Goal: Task Accomplishment & Management: Complete application form

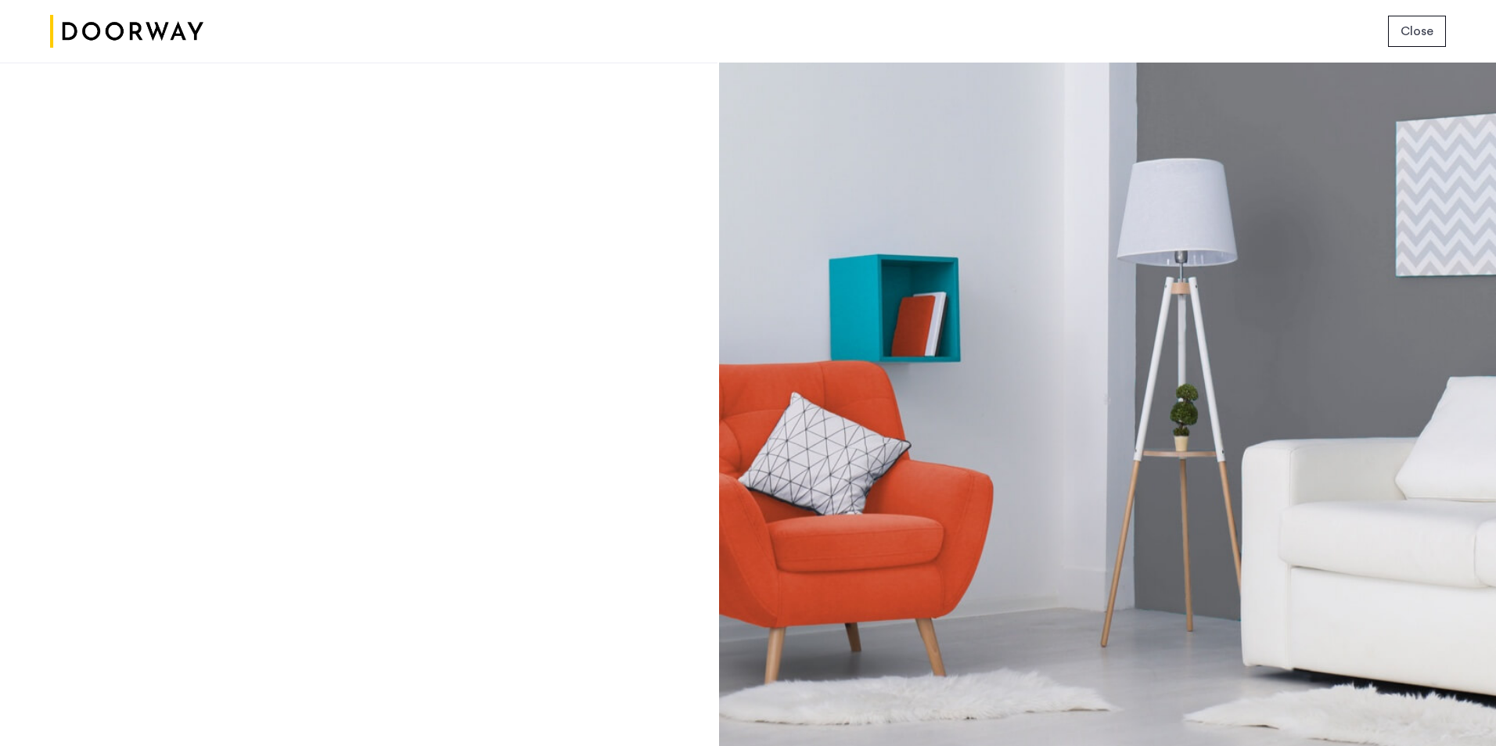
click at [1411, 35] on span "Close" at bounding box center [1417, 31] width 33 height 19
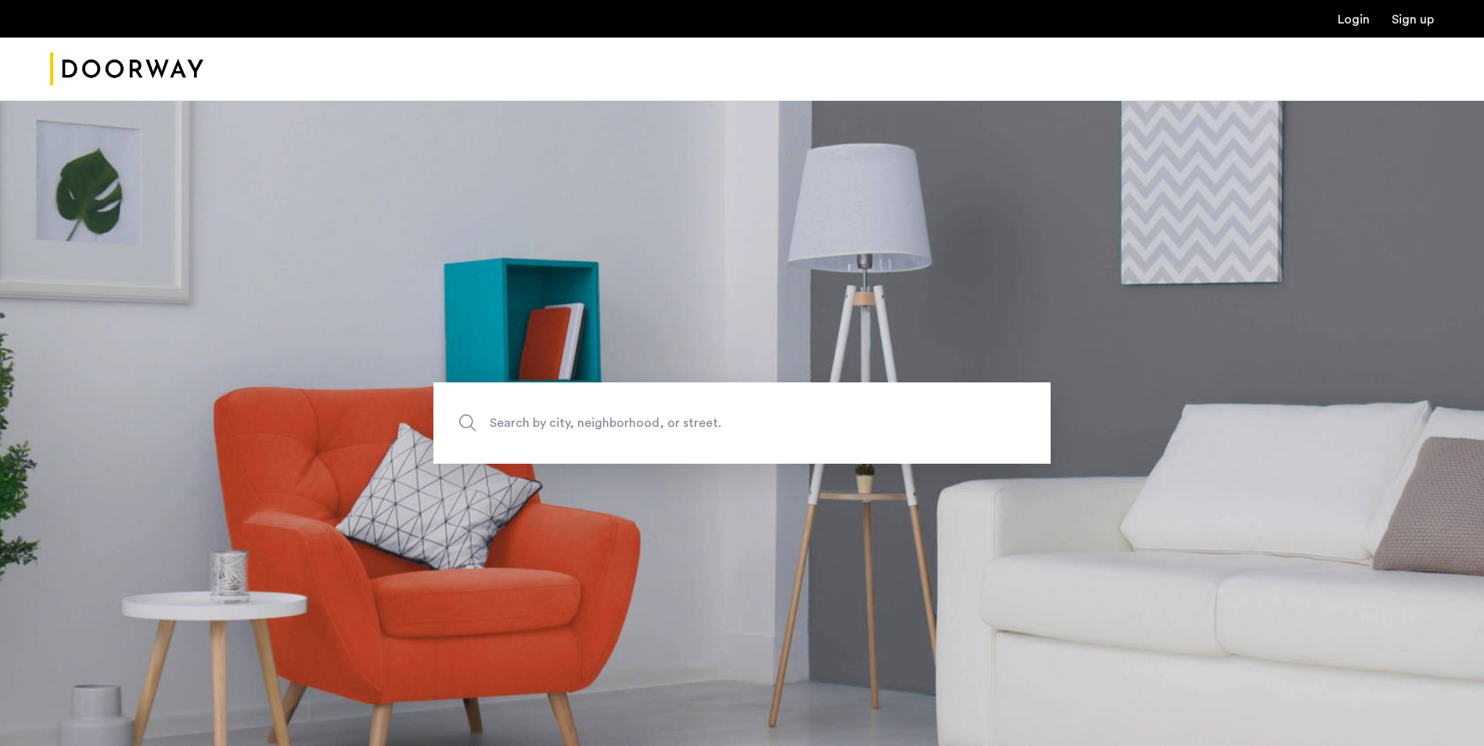
click at [1358, 16] on link "Login" at bounding box center [1354, 19] width 32 height 13
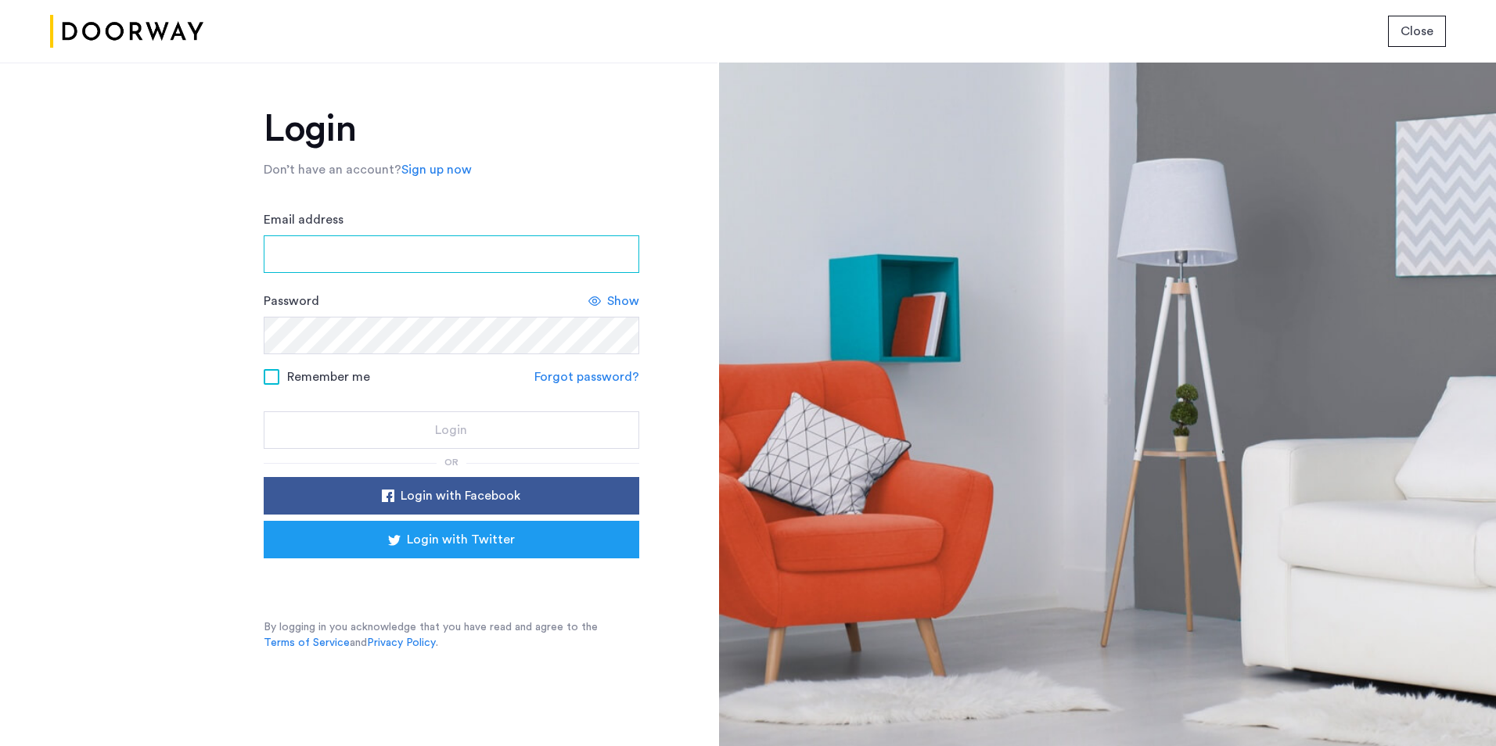
click at [431, 241] on input "Email address" at bounding box center [452, 255] width 376 height 38
type input "**********"
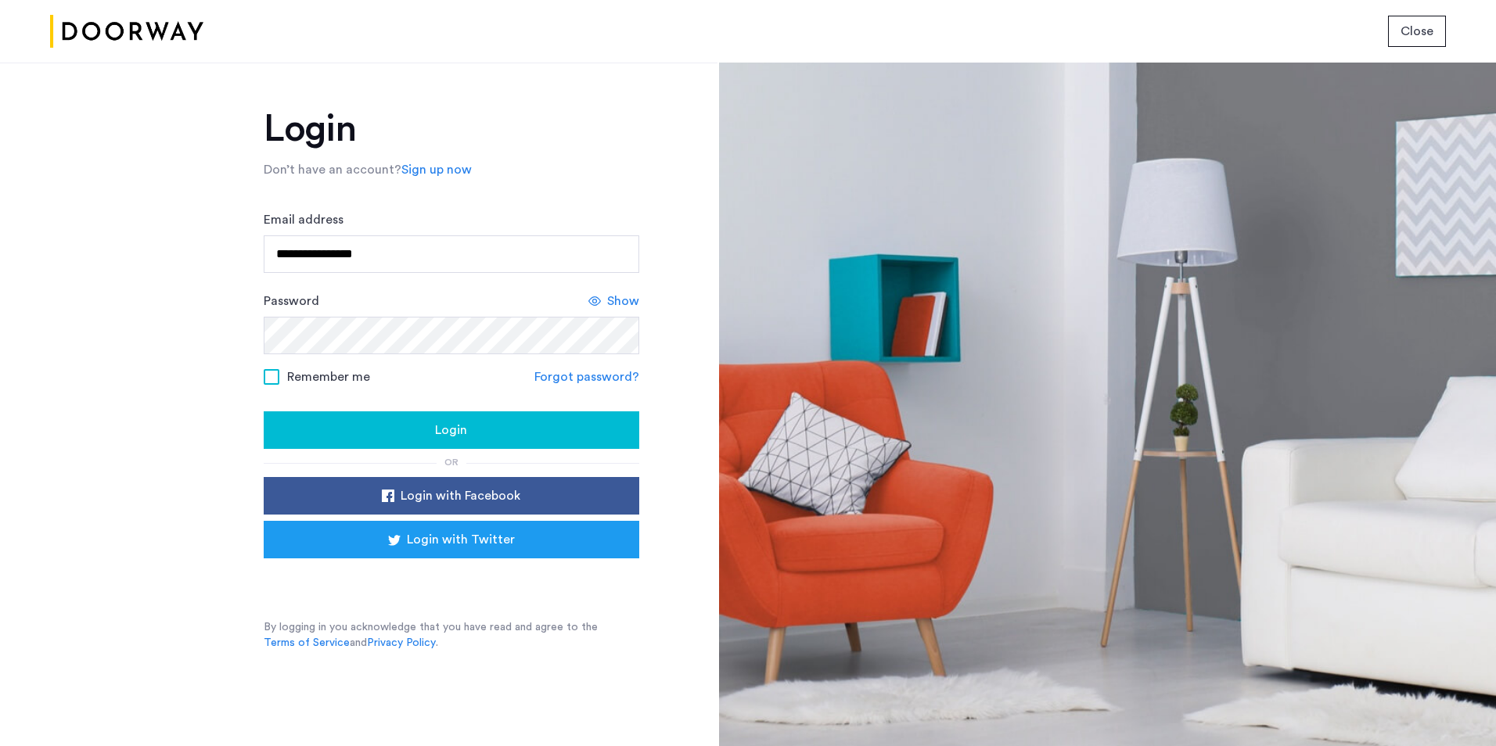
click at [433, 426] on div "Login" at bounding box center [451, 430] width 351 height 19
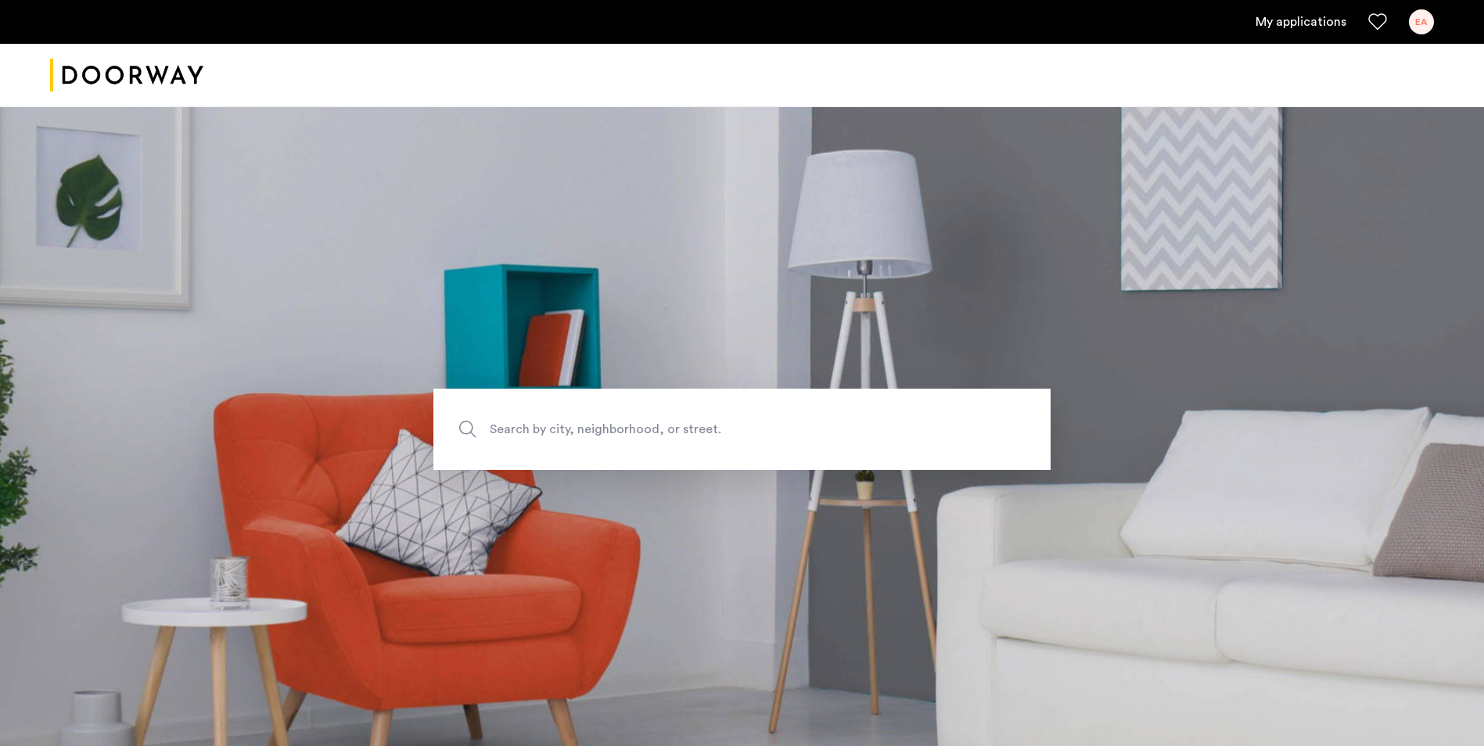
click at [1316, 17] on link "My applications" at bounding box center [1301, 22] width 91 height 19
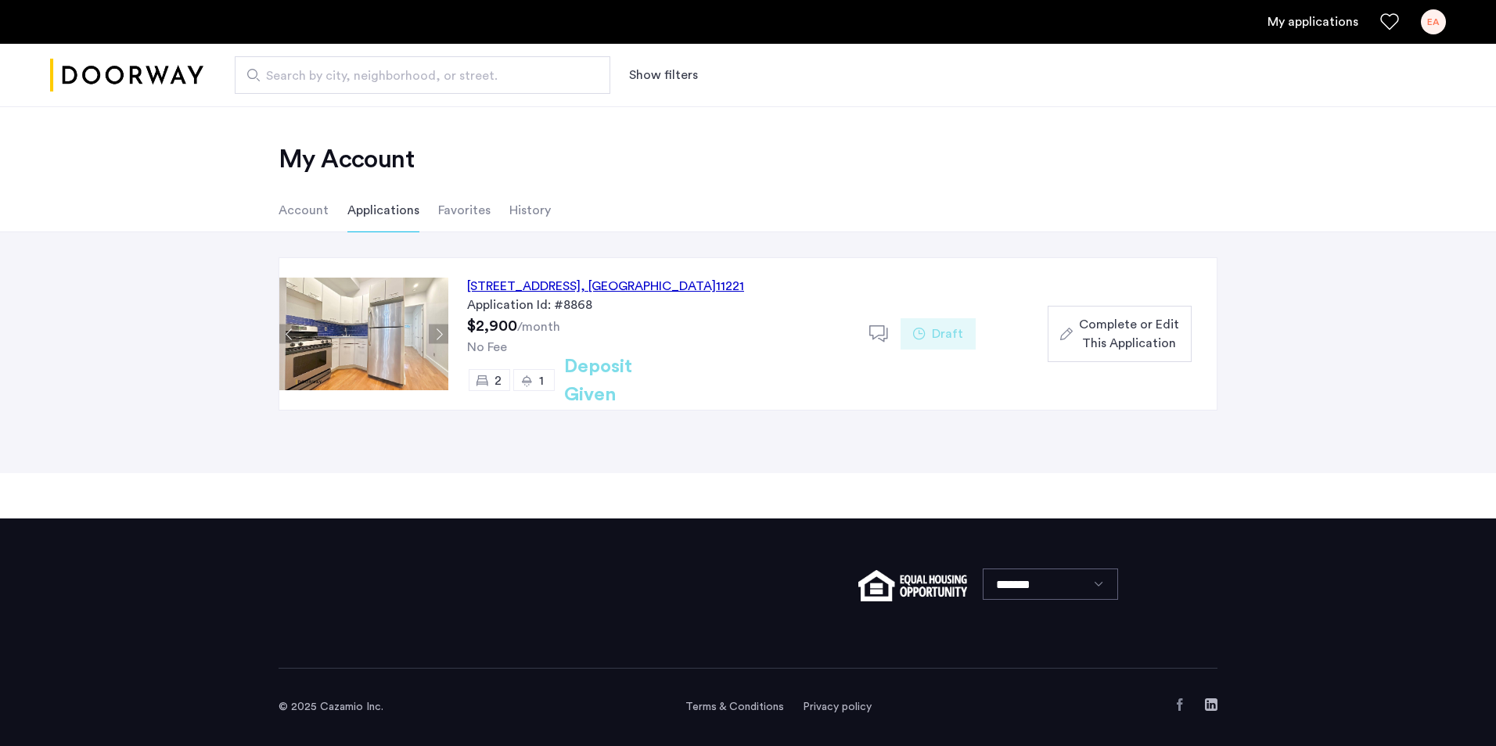
click at [386, 329] on img at bounding box center [363, 334] width 169 height 113
click at [403, 319] on img at bounding box center [363, 334] width 169 height 113
click at [542, 282] on div "[STREET_ADDRESS]" at bounding box center [605, 286] width 277 height 19
click at [387, 318] on img at bounding box center [363, 334] width 169 height 113
click at [523, 280] on div "[STREET_ADDRESS]" at bounding box center [605, 286] width 277 height 19
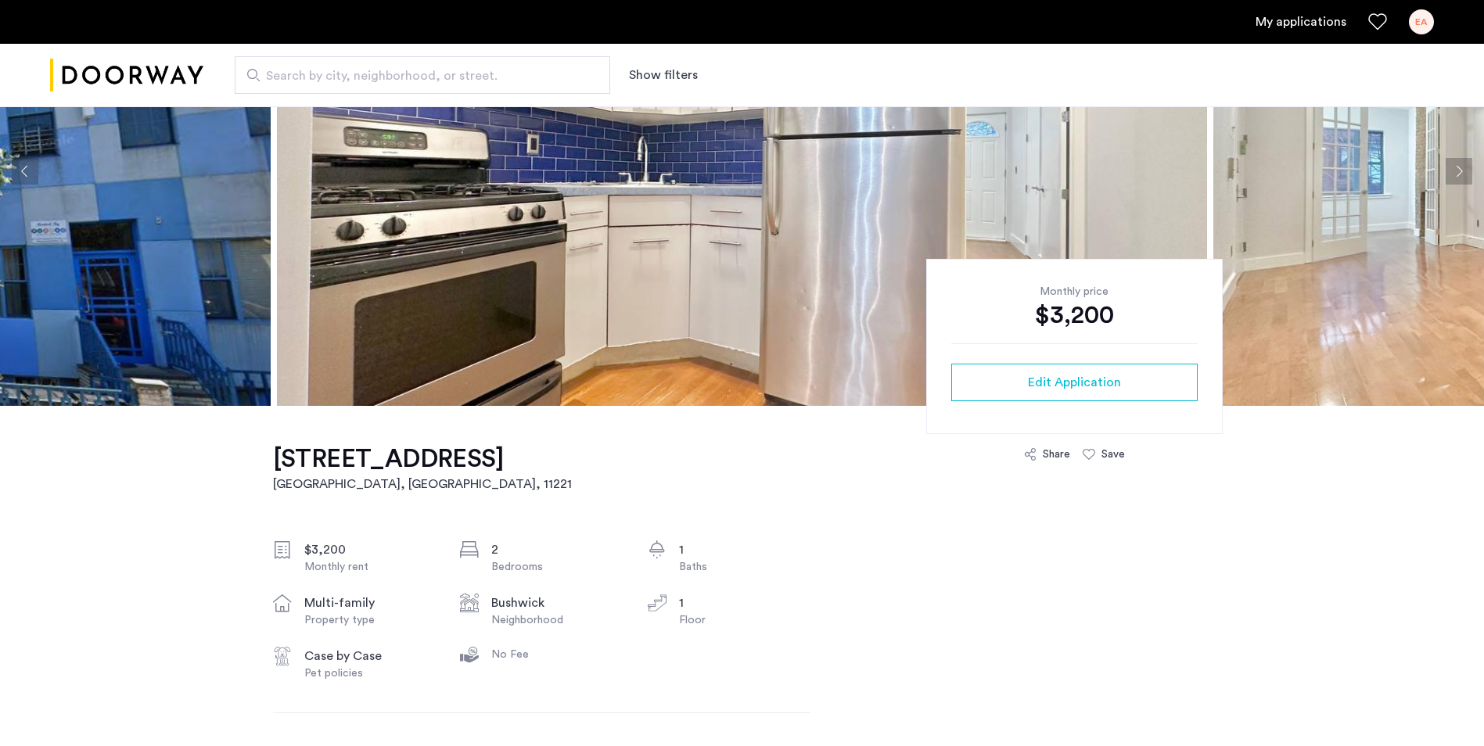
scroll to position [167, 0]
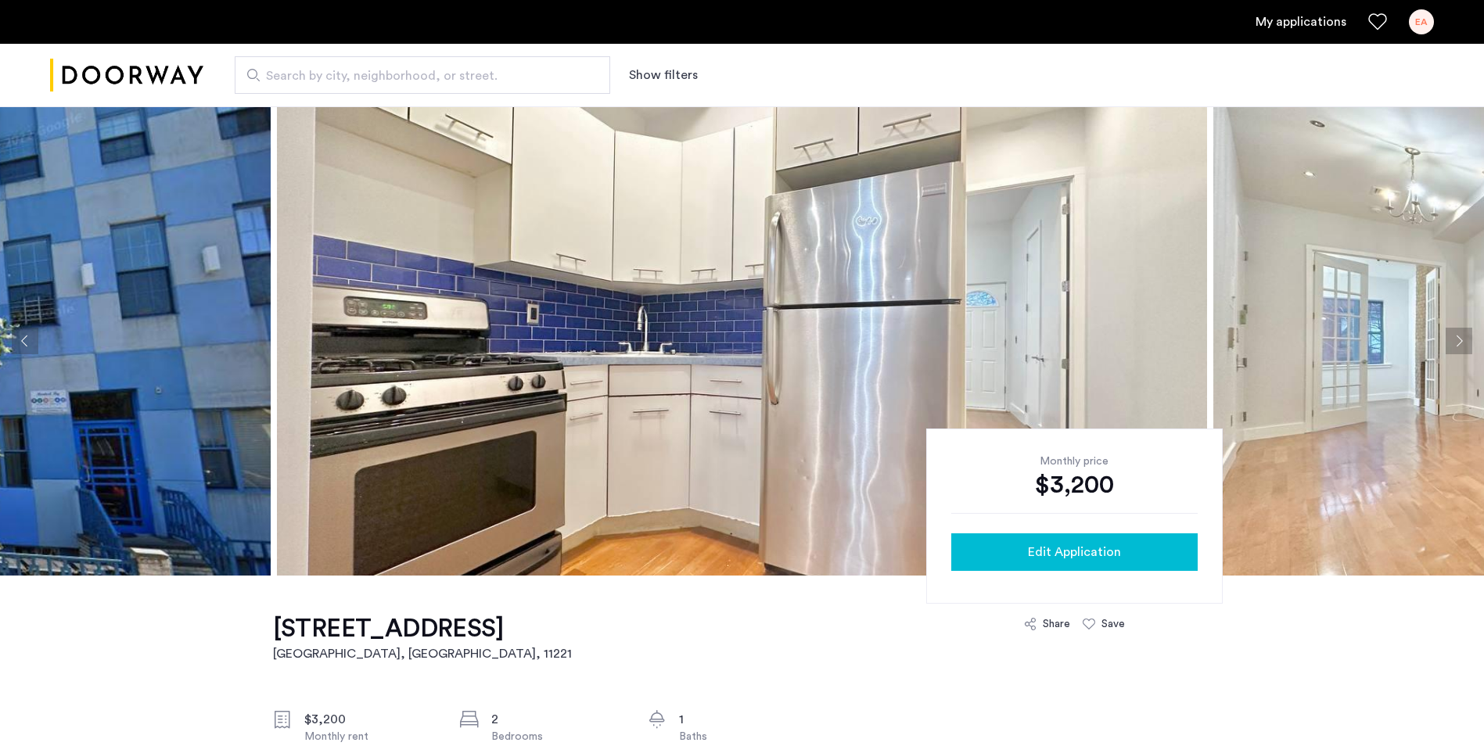
click at [1101, 552] on span "Edit Application" at bounding box center [1074, 552] width 93 height 19
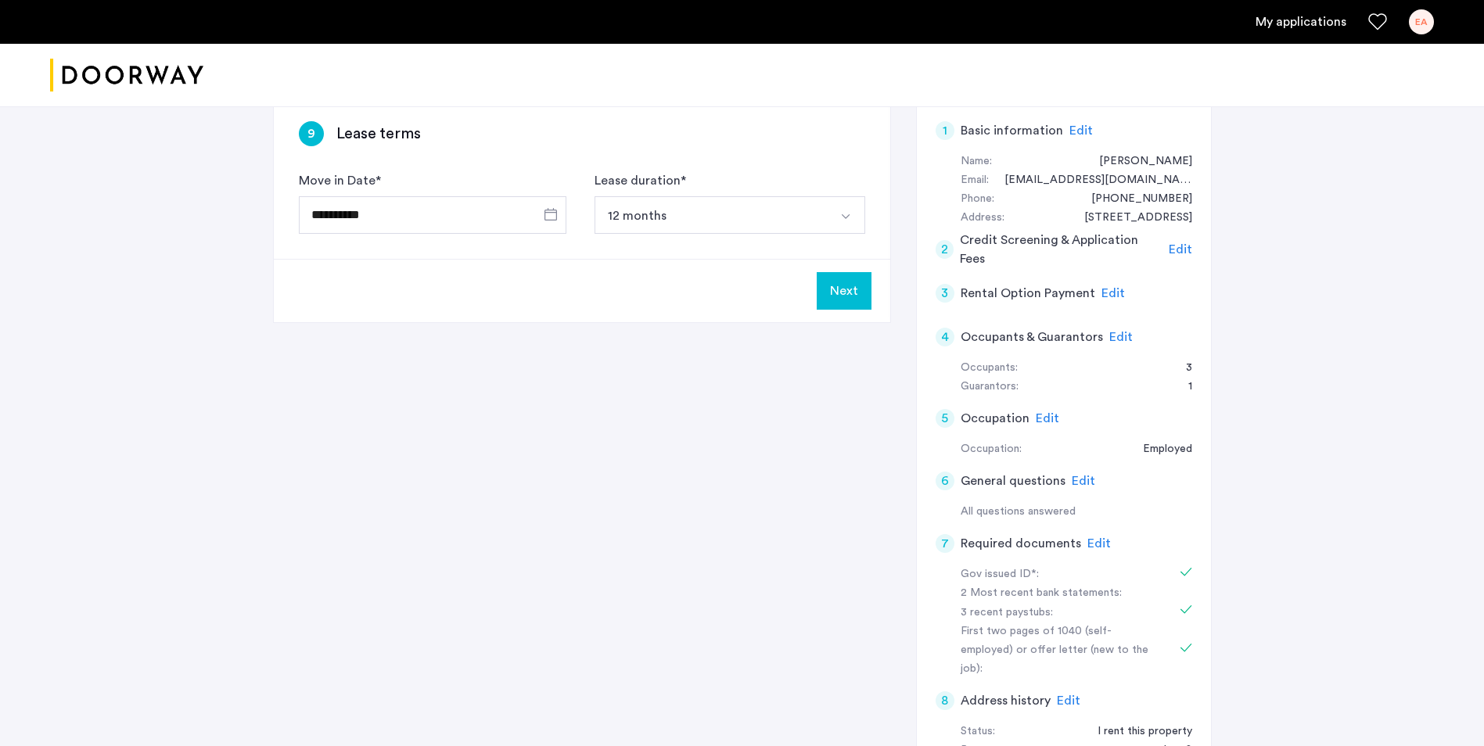
scroll to position [143, 0]
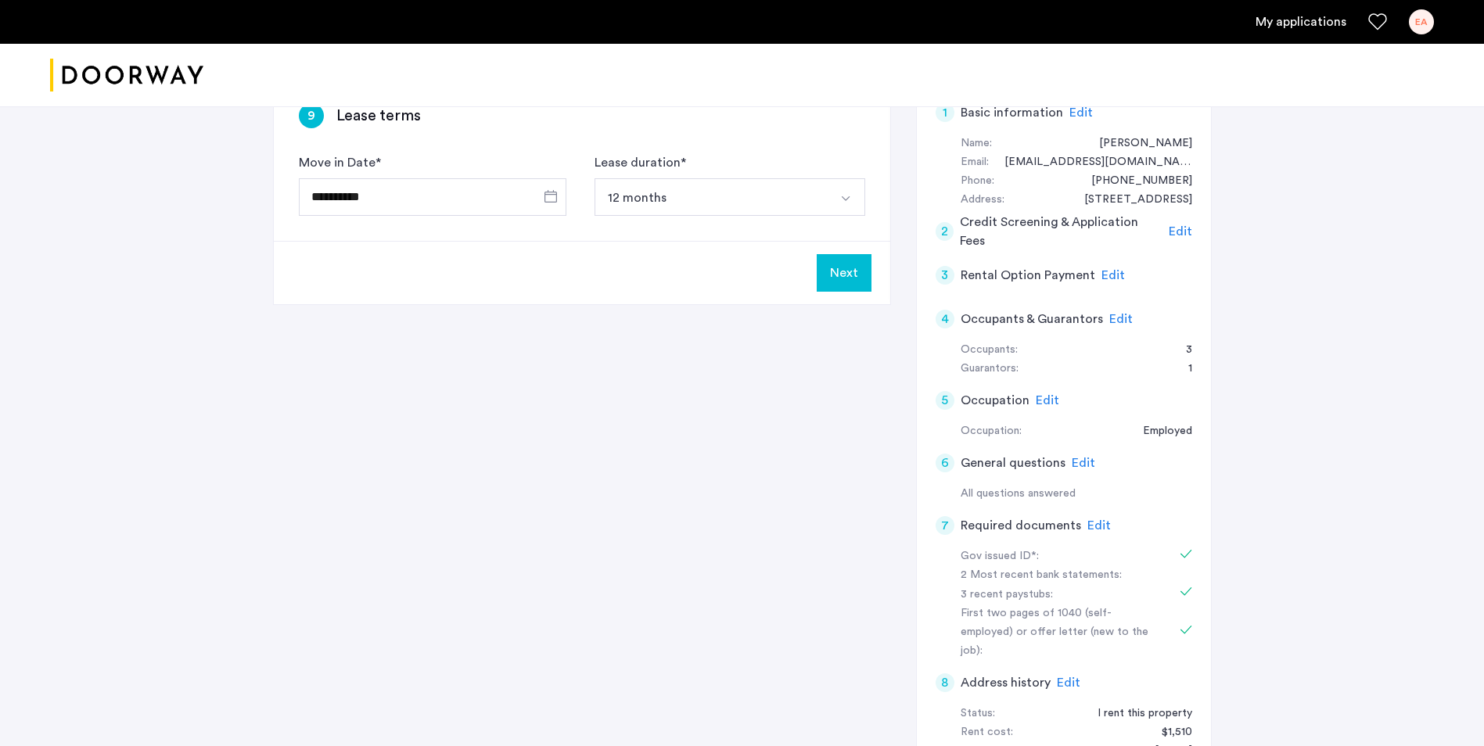
click at [1115, 318] on span "Edit" at bounding box center [1121, 319] width 23 height 13
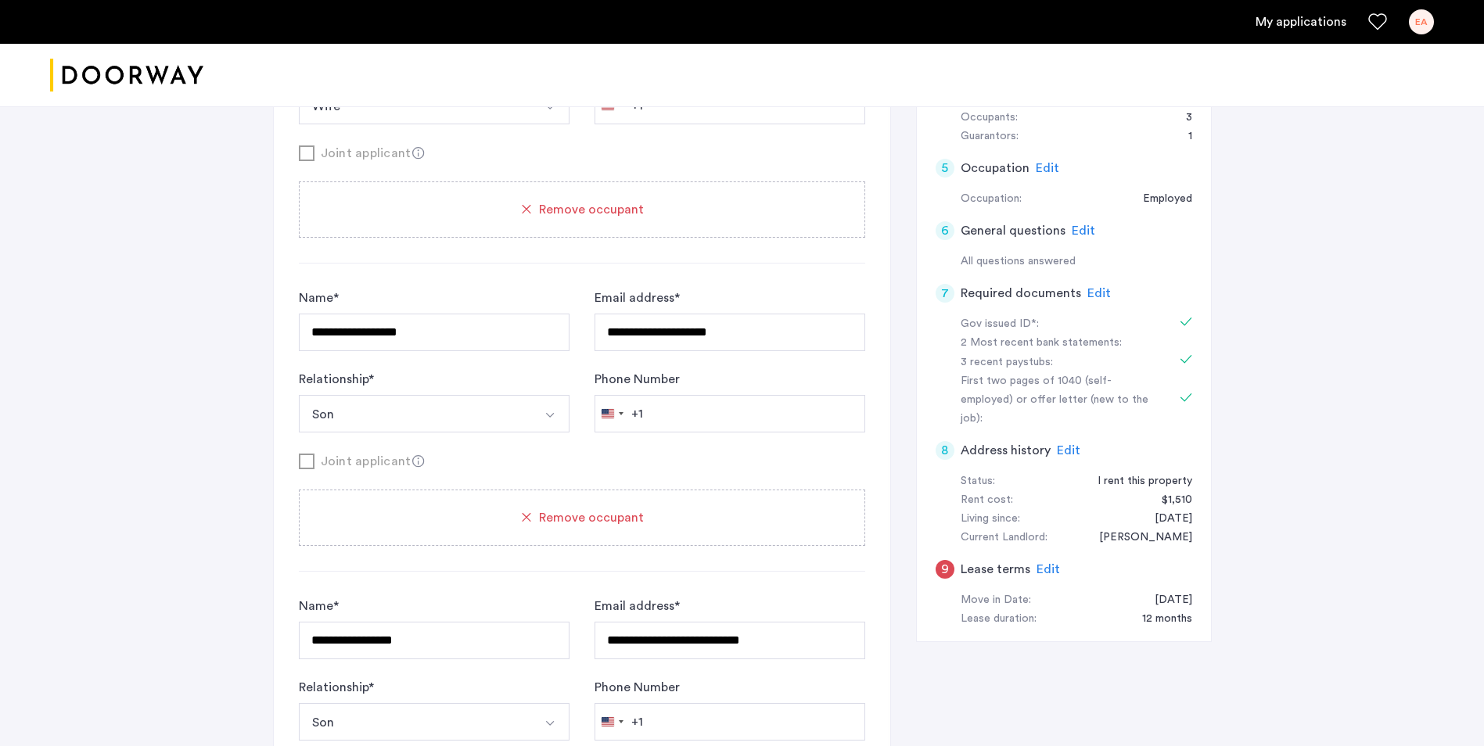
scroll to position [387, 0]
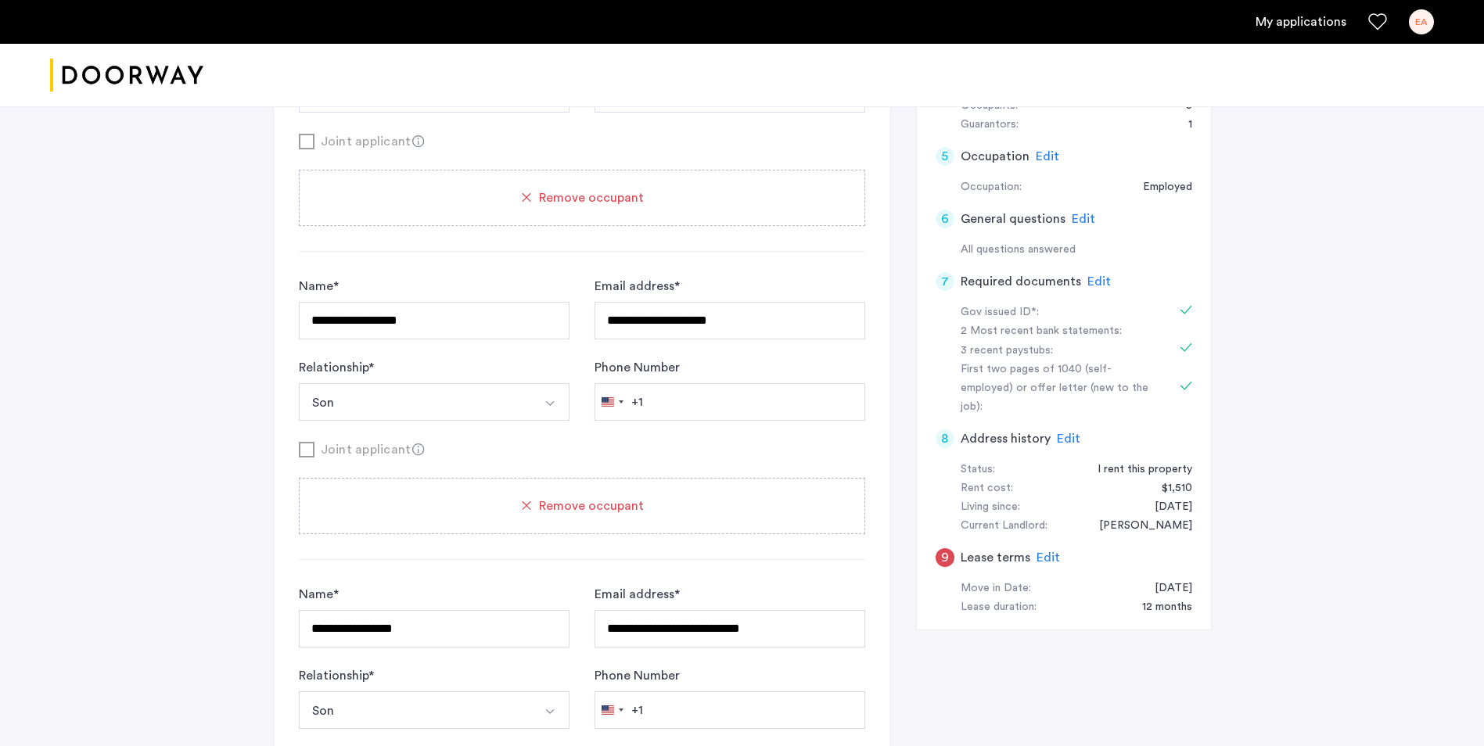
click at [1045, 552] on span "Edit" at bounding box center [1048, 558] width 23 height 13
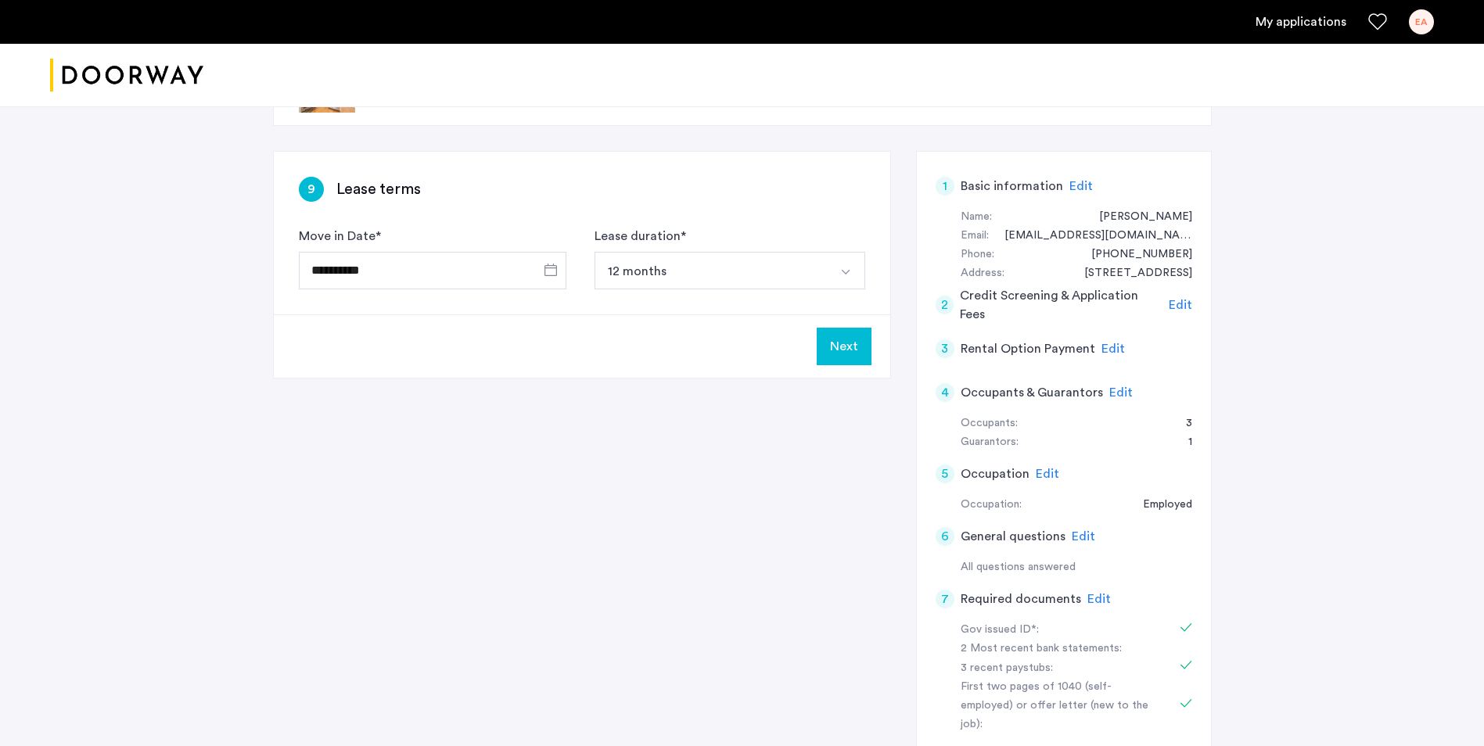
scroll to position [68, 0]
click at [1185, 303] on span "Edit" at bounding box center [1180, 306] width 23 height 13
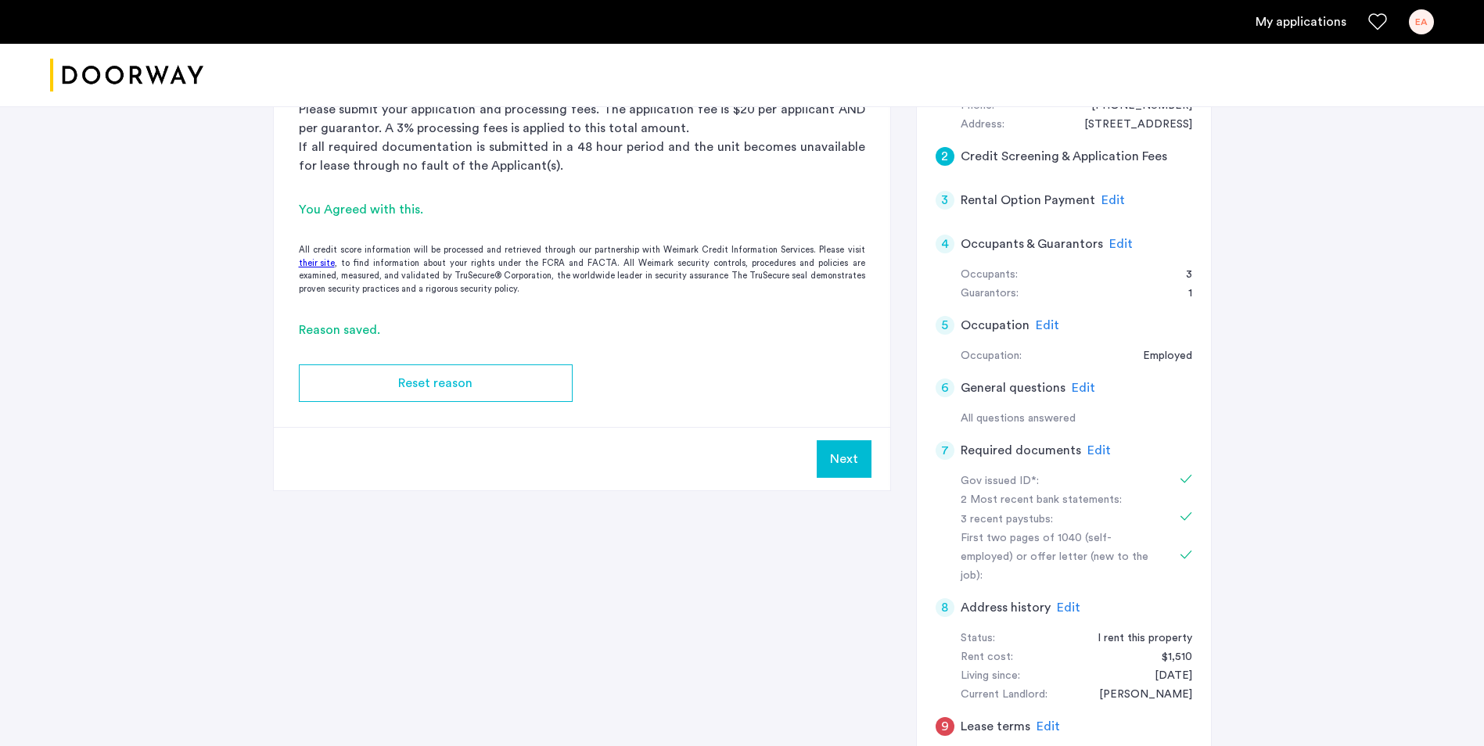
scroll to position [228, 0]
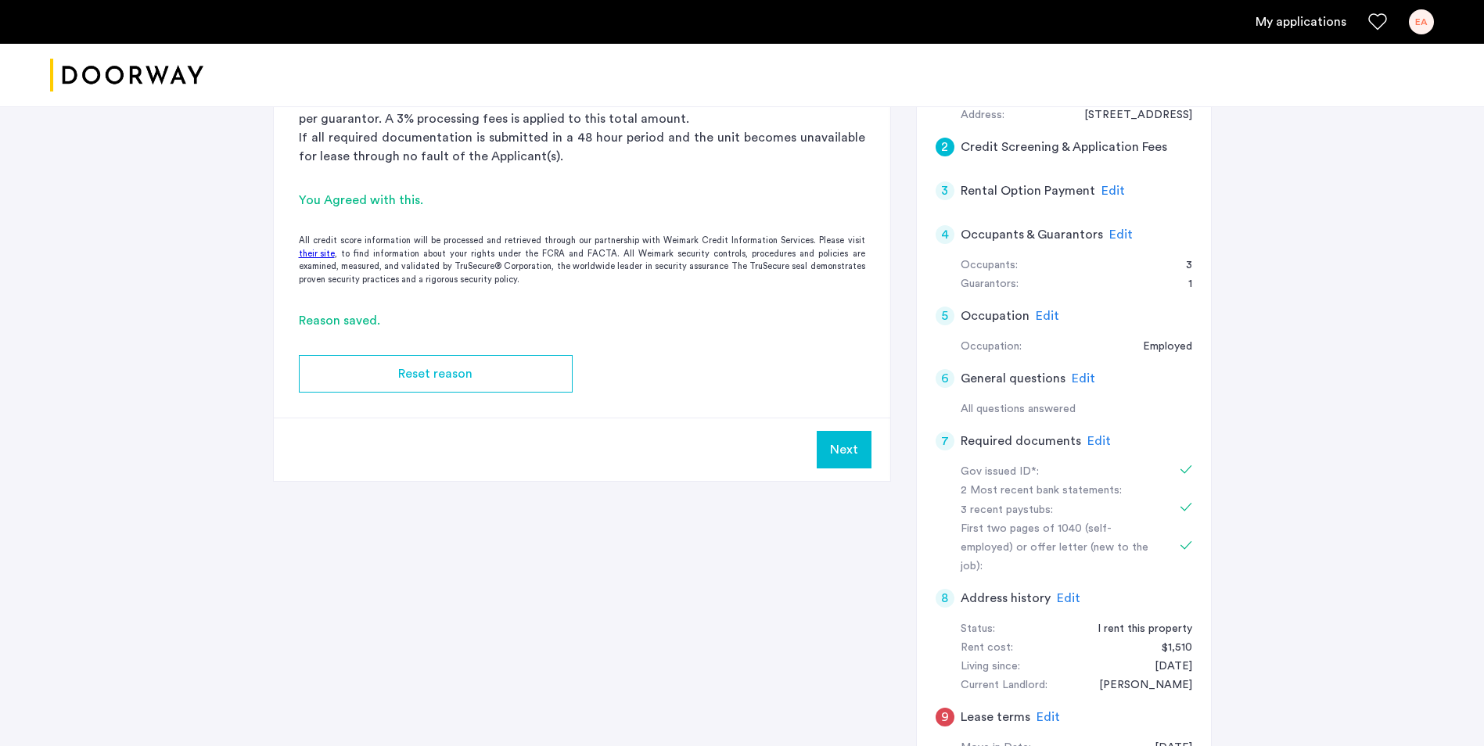
click at [999, 344] on div "Occupation:" at bounding box center [991, 347] width 61 height 19
click at [1181, 508] on use at bounding box center [1186, 507] width 11 height 9
